Goal: Information Seeking & Learning: Learn about a topic

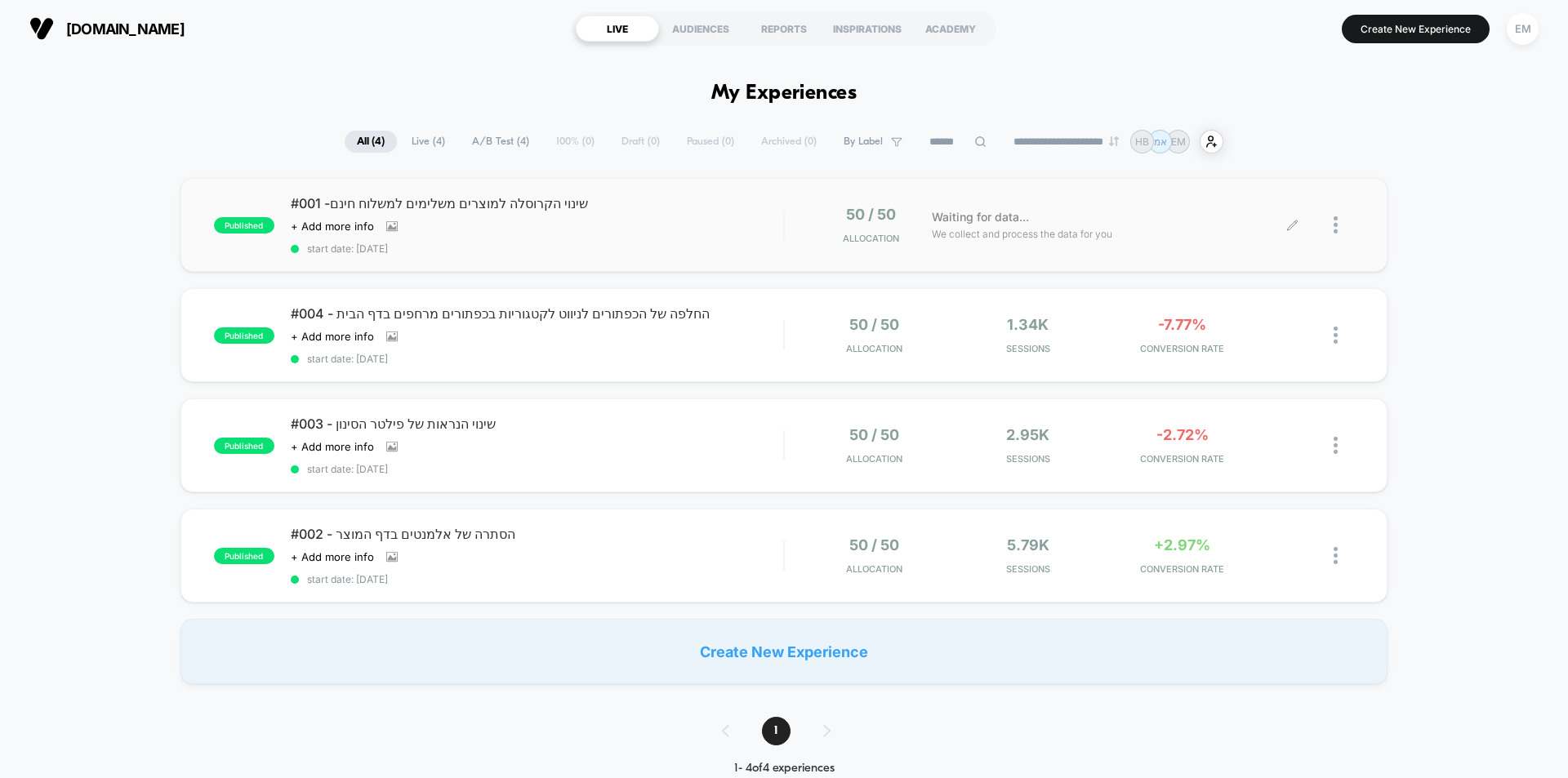
click at [1113, 240] on div "Waiting for data... We collect and process the data for you" at bounding box center [1109, 225] width 369 height 38
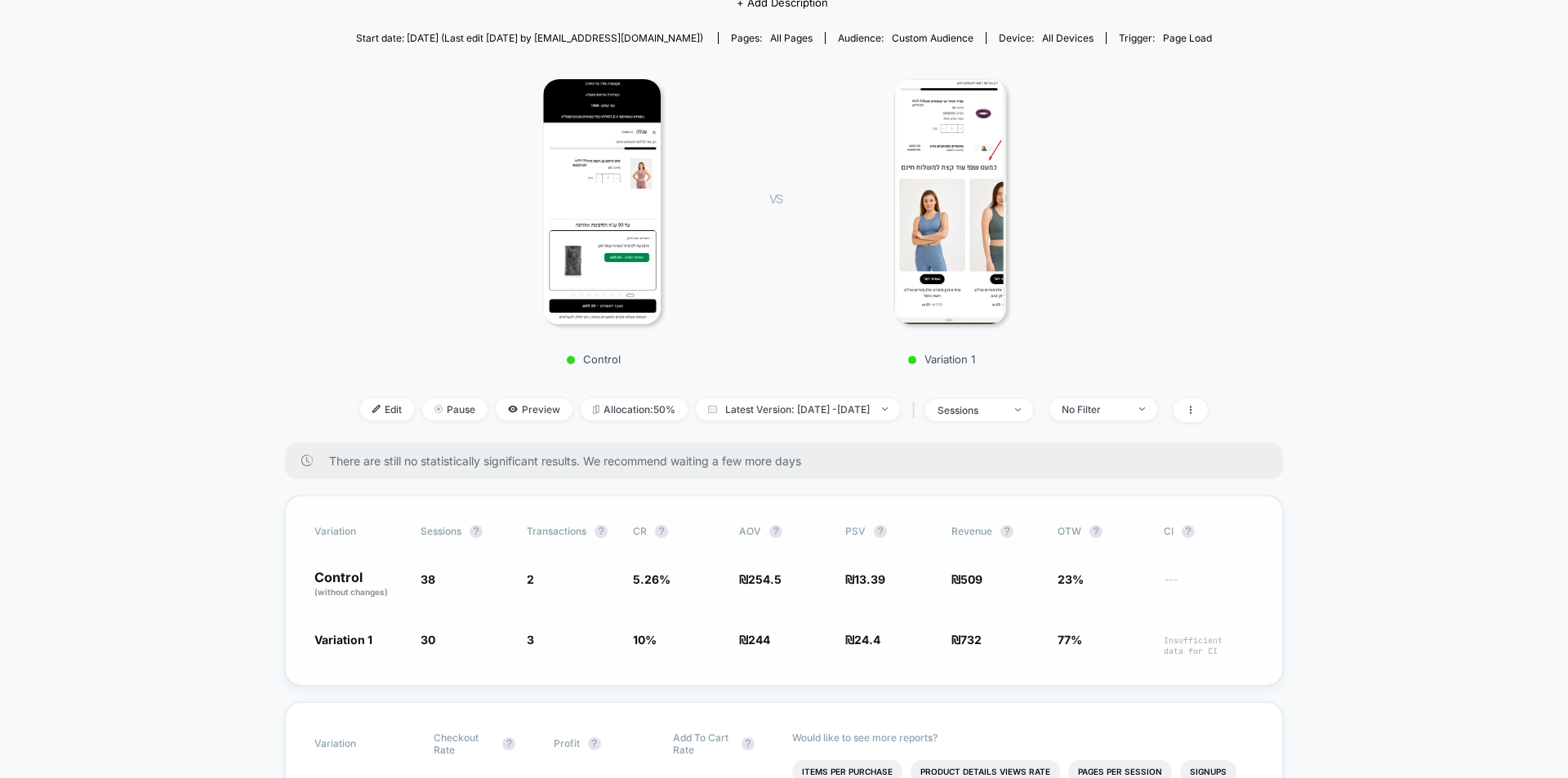
scroll to position [327, 0]
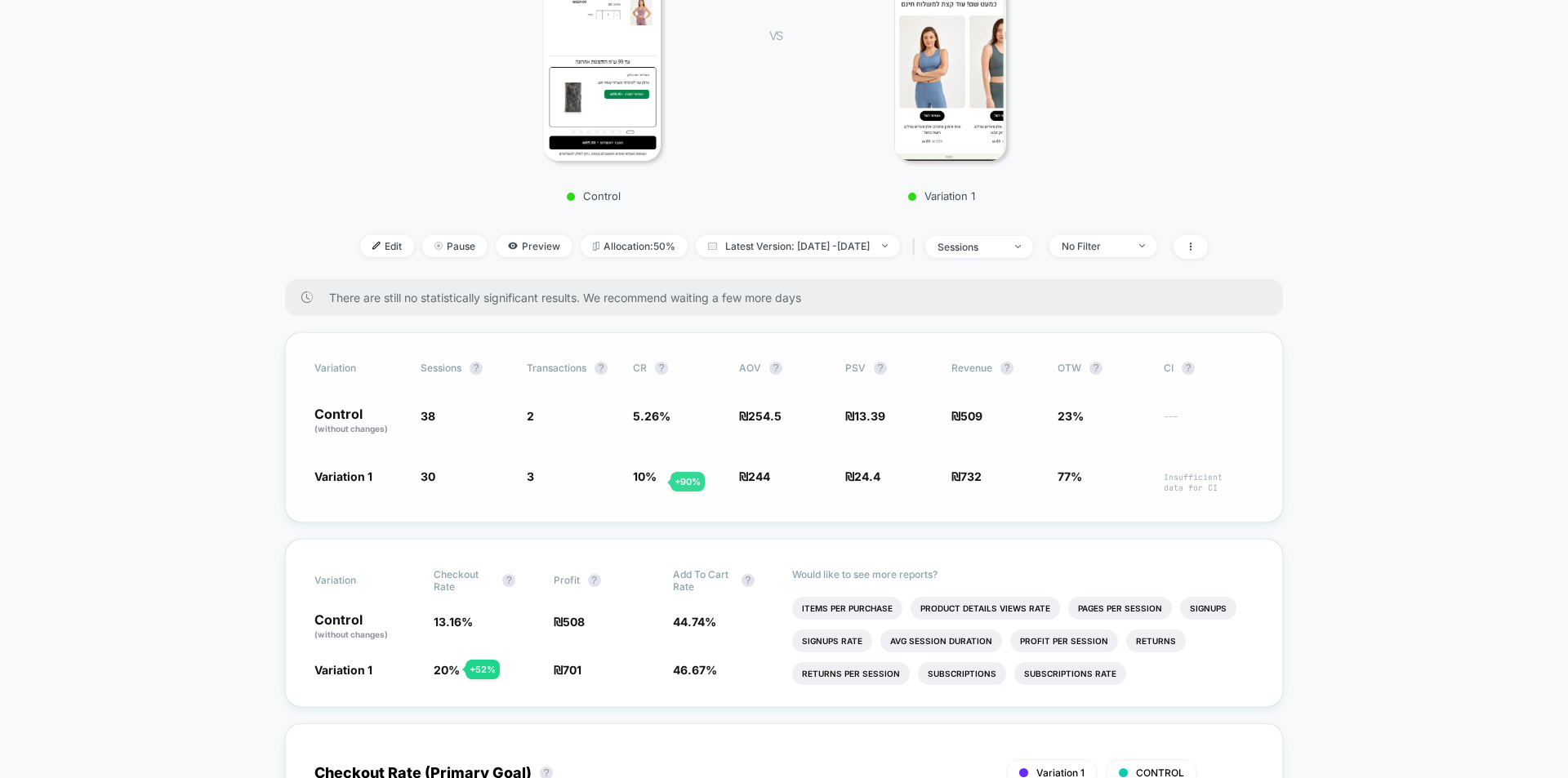
click at [651, 481] on span "10 %" at bounding box center [645, 476] width 23 height 14
